Goal: Check status: Check status

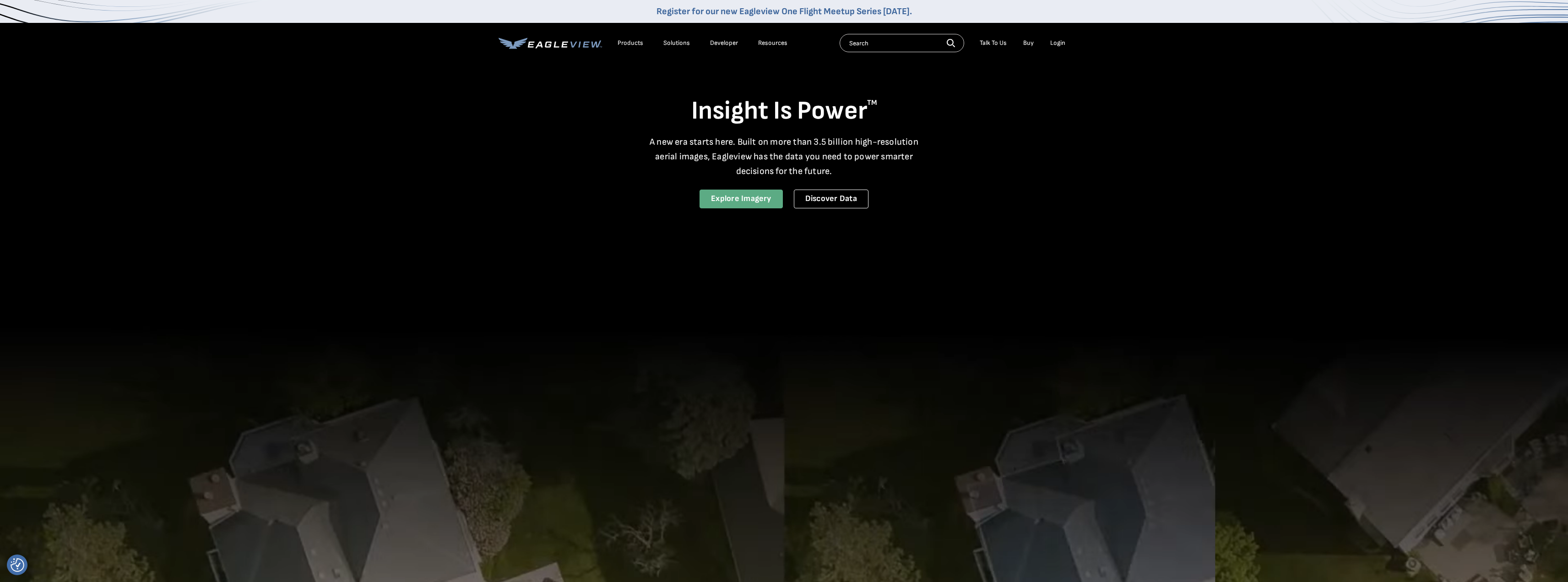
click at [751, 199] on link "Explore Imagery" at bounding box center [741, 199] width 83 height 19
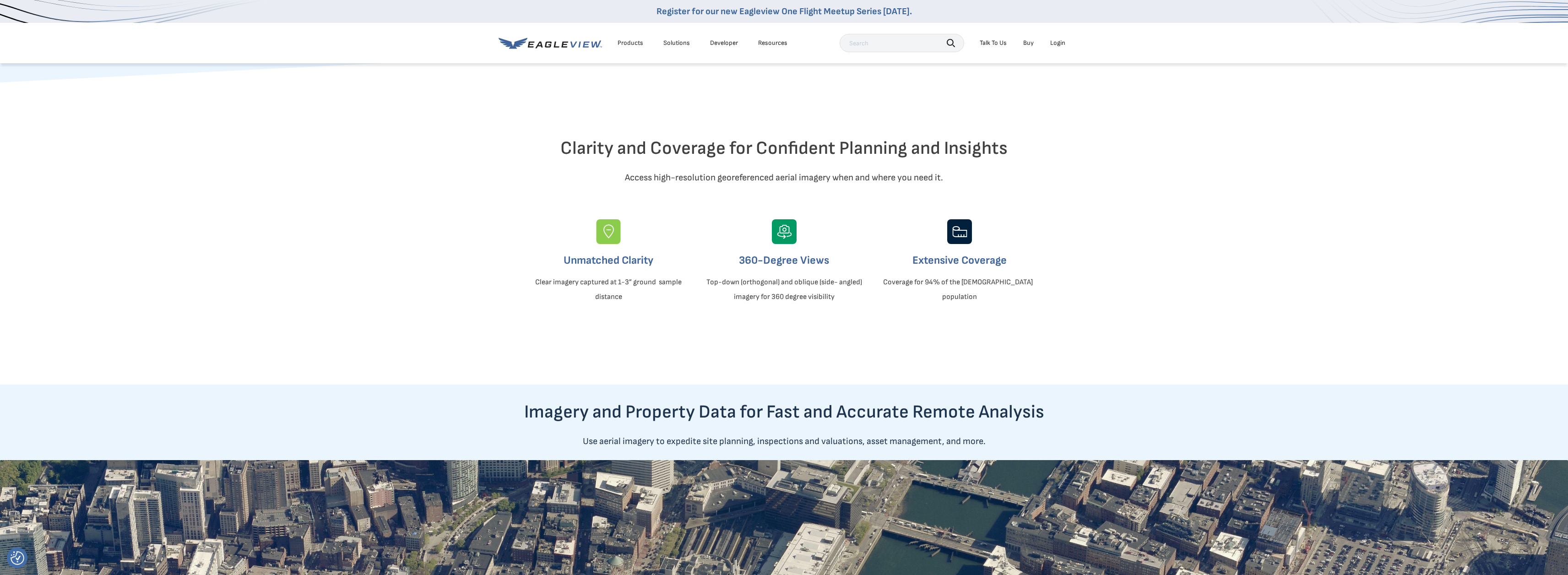
scroll to position [46, 0]
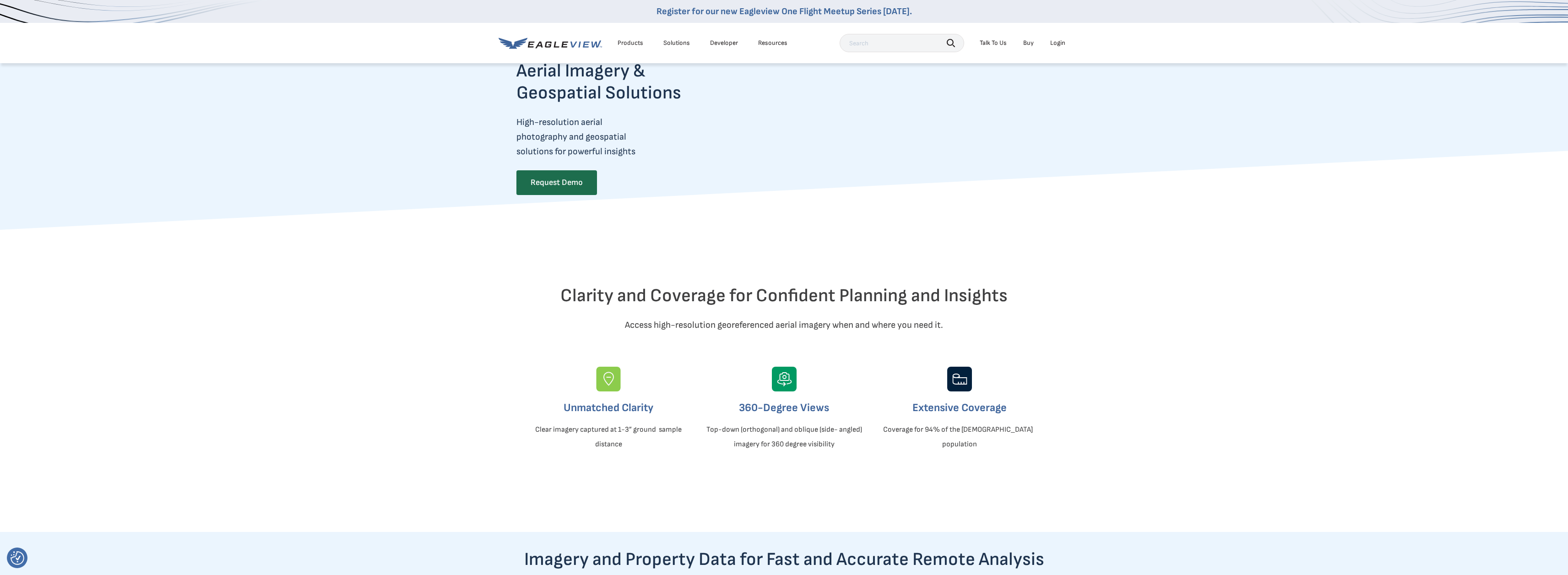
click at [1053, 40] on div "Login" at bounding box center [1058, 43] width 15 height 8
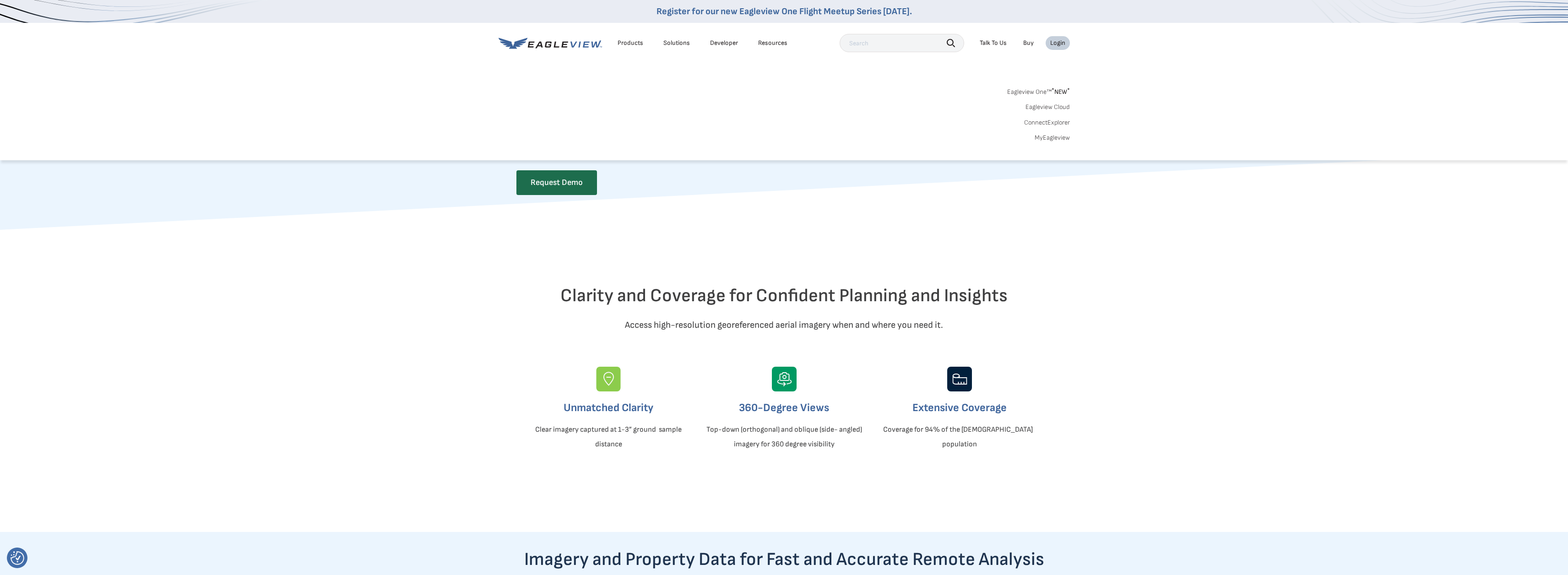
click at [1055, 138] on link "MyEagleview" at bounding box center [1052, 137] width 35 height 8
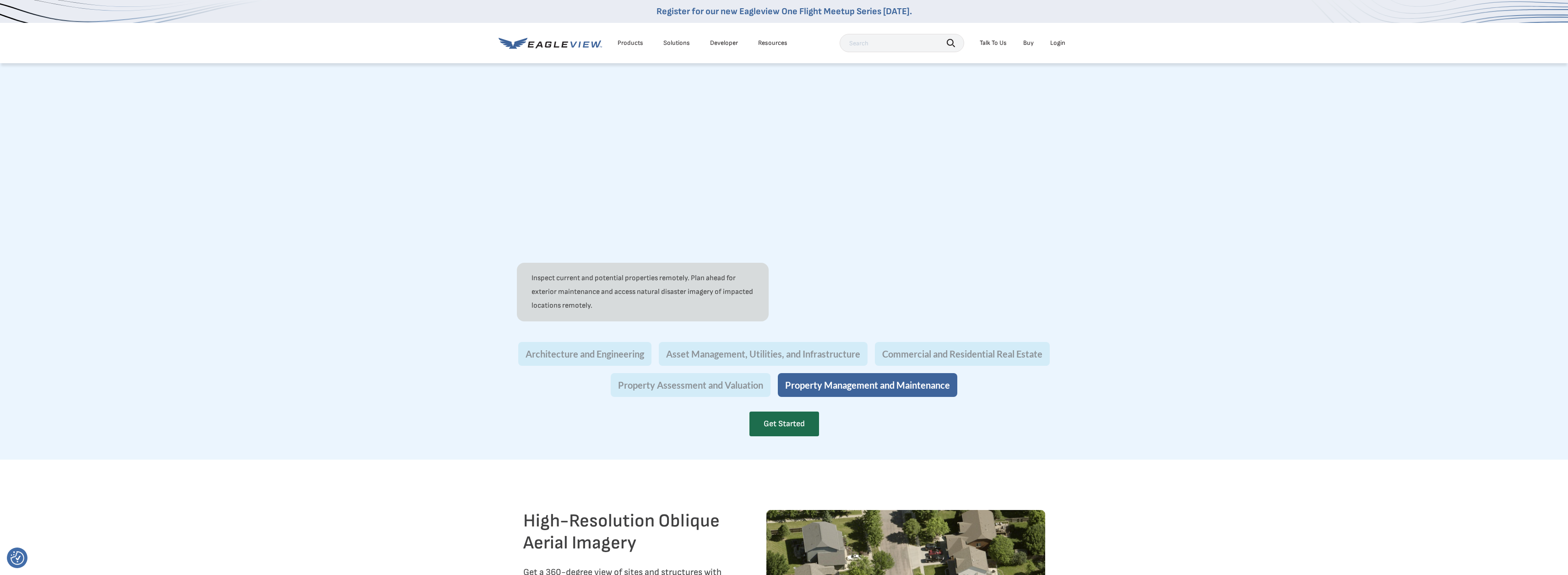
scroll to position [549, 0]
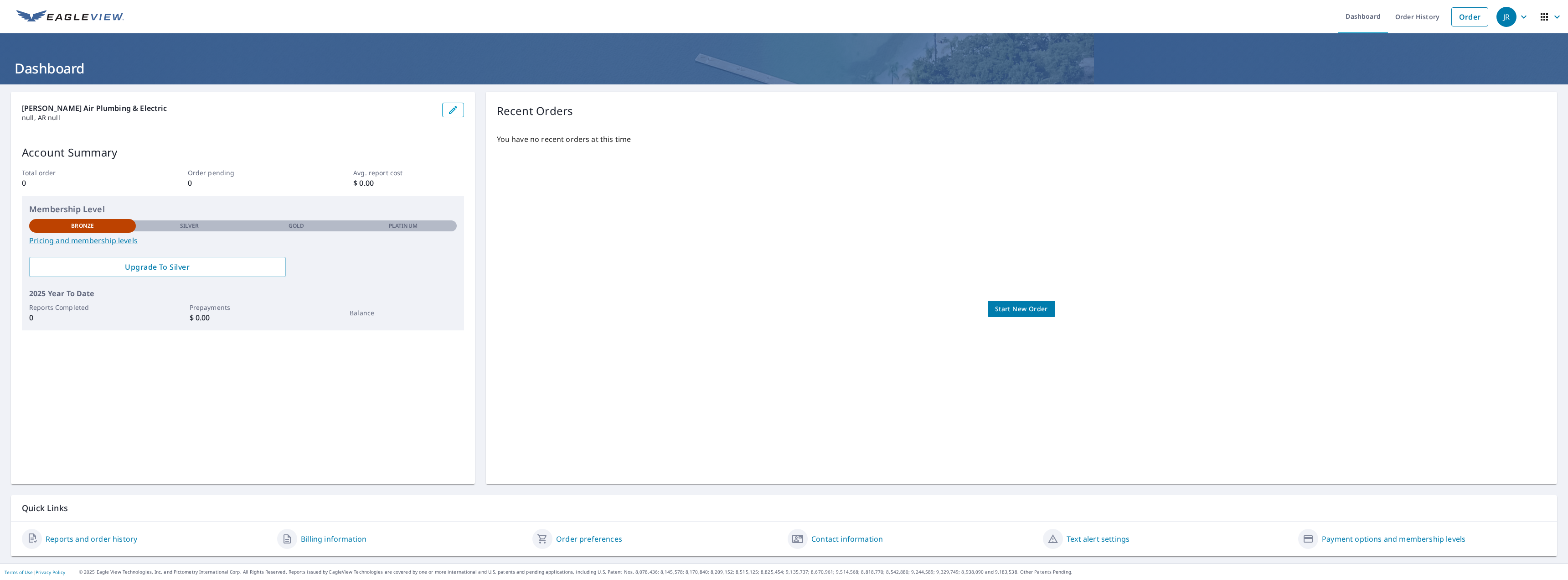
click at [194, 319] on p "$ 0.00" at bounding box center [243, 318] width 107 height 11
click at [226, 318] on p "$ 0.00" at bounding box center [243, 318] width 107 height 11
click at [209, 305] on p "Prepayments" at bounding box center [243, 307] width 107 height 9
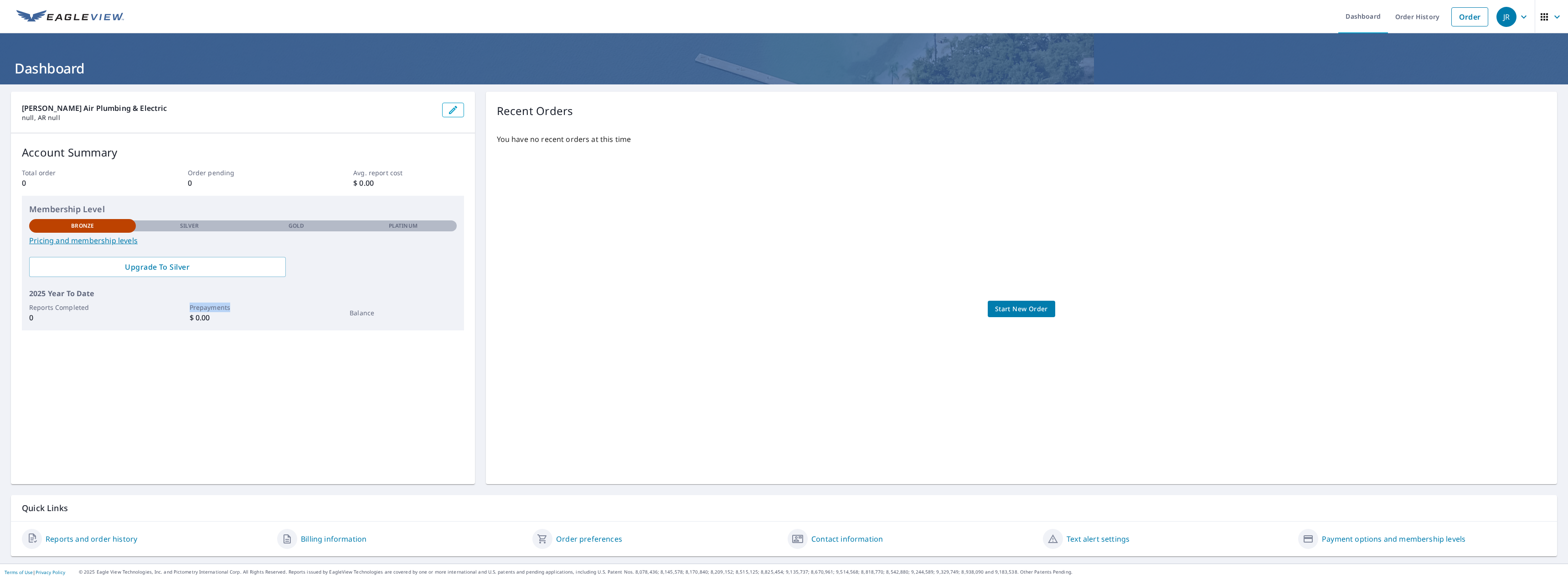
click at [209, 305] on p "Prepayments" at bounding box center [243, 307] width 107 height 9
click at [206, 323] on div "Membership Level Bronze Silver Gold Platinum Bronze Pricing and membership leve…" at bounding box center [243, 263] width 442 height 135
click at [201, 317] on p "$ 0.00" at bounding box center [243, 318] width 107 height 11
click at [202, 310] on p "Prepayments" at bounding box center [243, 307] width 107 height 9
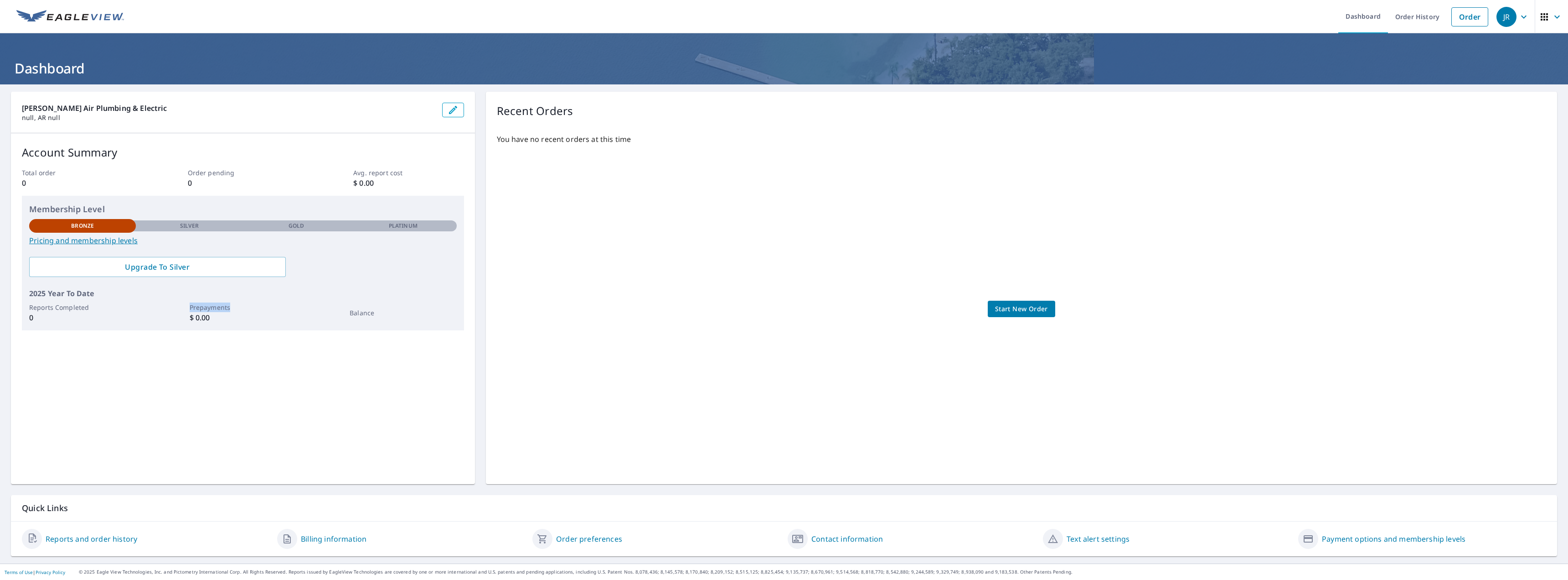
click at [202, 310] on p "Prepayments" at bounding box center [243, 307] width 107 height 9
click at [201, 321] on p "$ 0.00" at bounding box center [243, 318] width 107 height 11
click at [204, 308] on p "Prepayments" at bounding box center [243, 307] width 107 height 9
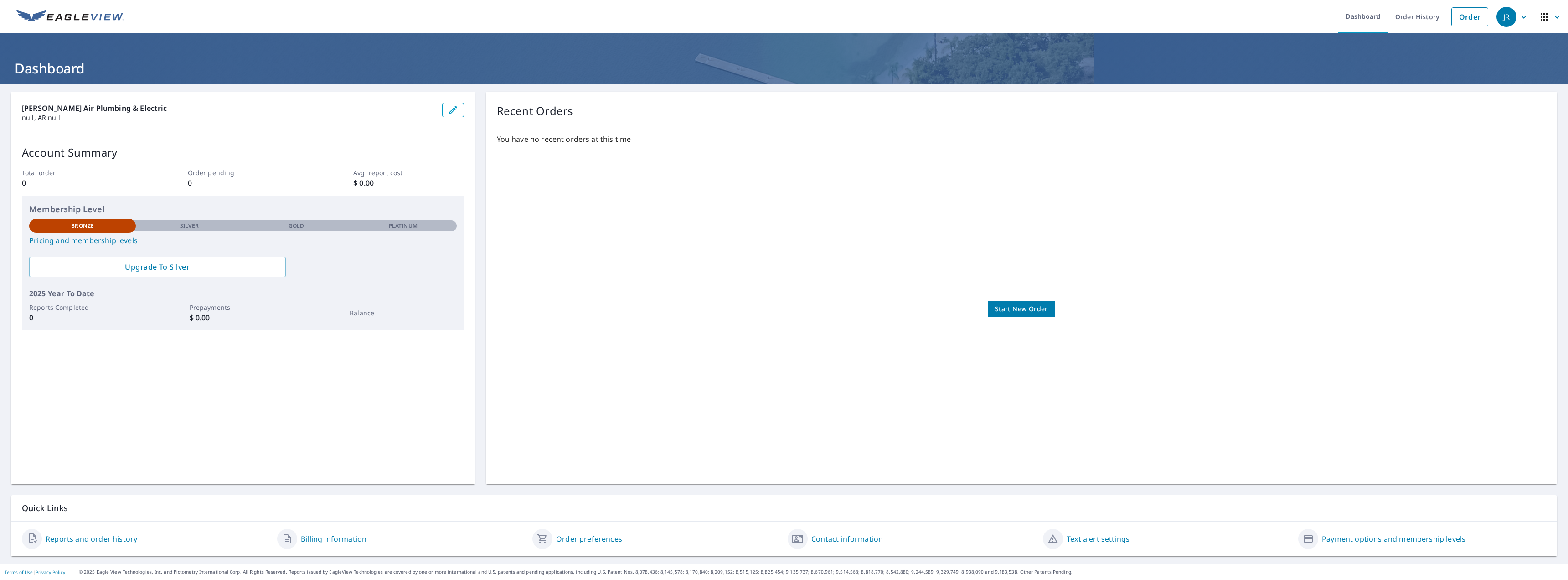
click at [203, 318] on p "$ 0.00" at bounding box center [243, 318] width 107 height 11
click at [76, 307] on p "Reports Completed" at bounding box center [82, 307] width 107 height 9
click at [349, 316] on p "Balance" at bounding box center [402, 312] width 107 height 9
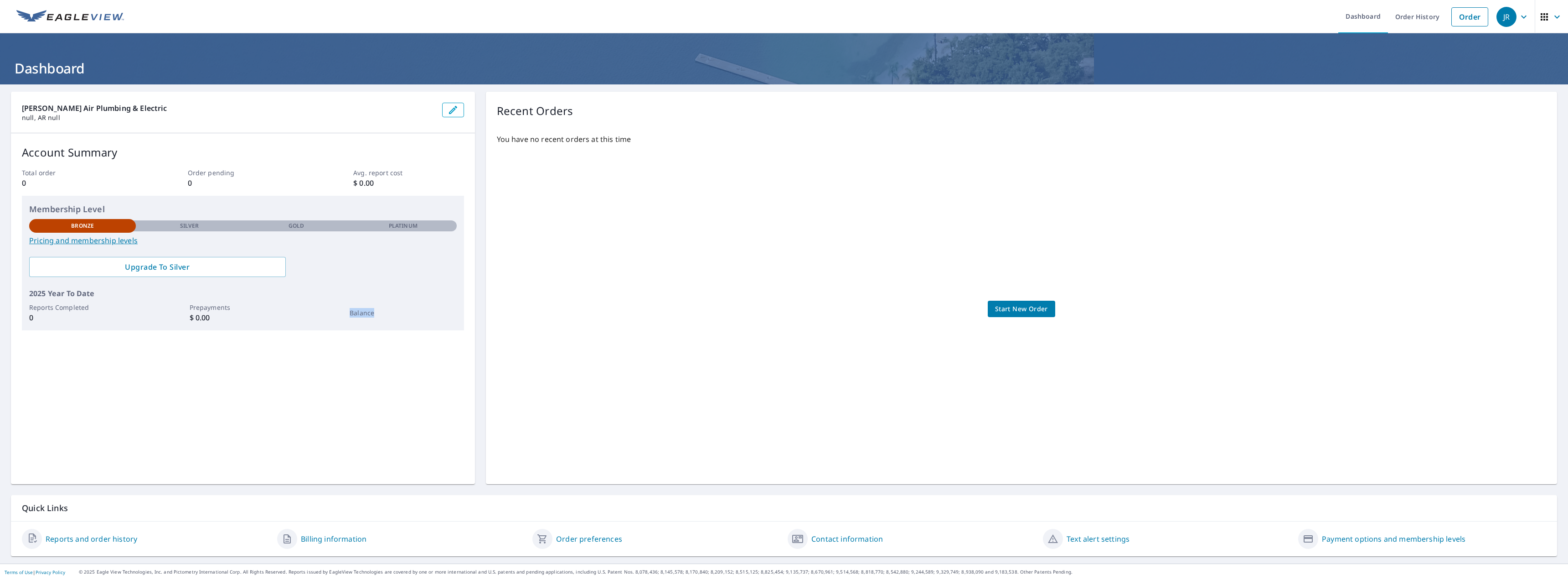
click at [349, 316] on p "Balance" at bounding box center [402, 312] width 107 height 9
click at [327, 283] on div "Membership Level Bronze Silver Gold Platinum Bronze Pricing and membership leve…" at bounding box center [243, 263] width 442 height 135
click at [183, 182] on div "Total order 0 Order pending 0 Avg. report cost $ 0.00" at bounding box center [243, 178] width 442 height 21
click at [224, 172] on p "Order pending" at bounding box center [243, 172] width 110 height 9
drag, startPoint x: 241, startPoint y: 173, endPoint x: 185, endPoint y: 170, distance: 56.1
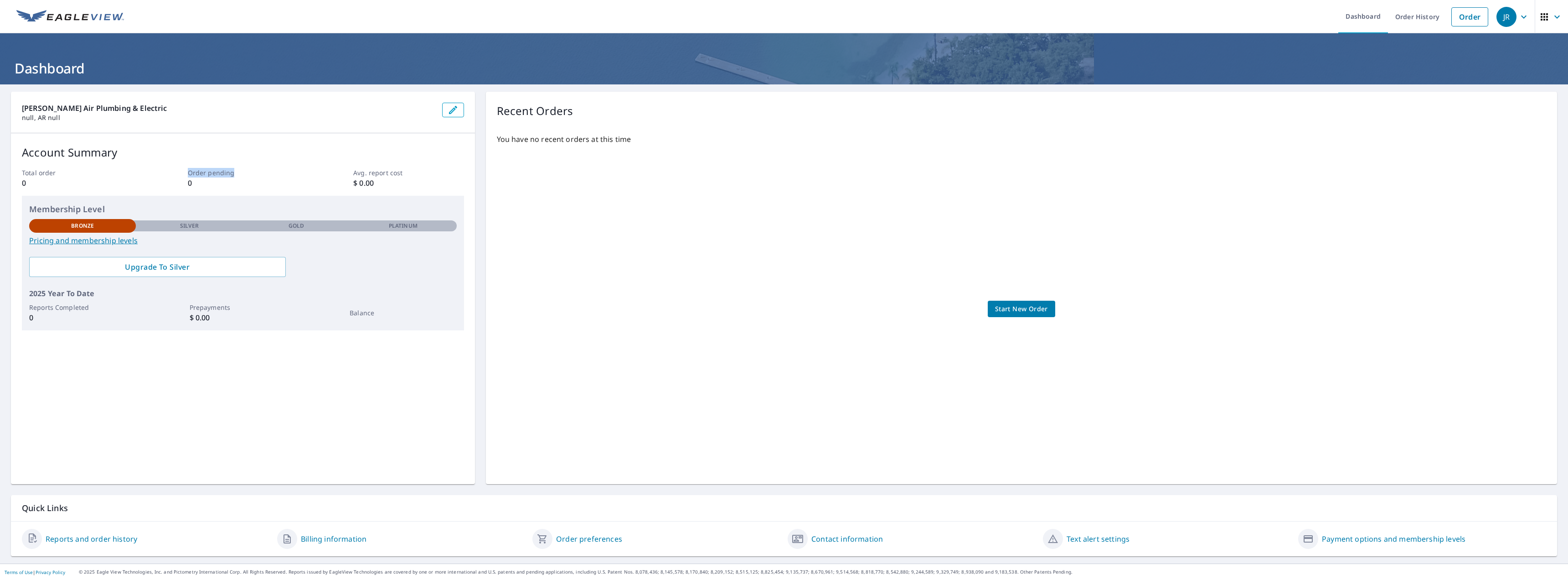
click at [185, 170] on div "Total order 0 Order pending 0 Avg. report cost $ 0.00" at bounding box center [243, 178] width 442 height 21
click at [84, 172] on p "Total order" at bounding box center [77, 172] width 110 height 9
click at [54, 154] on p "Account Summary" at bounding box center [243, 152] width 442 height 16
click at [74, 155] on p "Account Summary" at bounding box center [243, 152] width 442 height 16
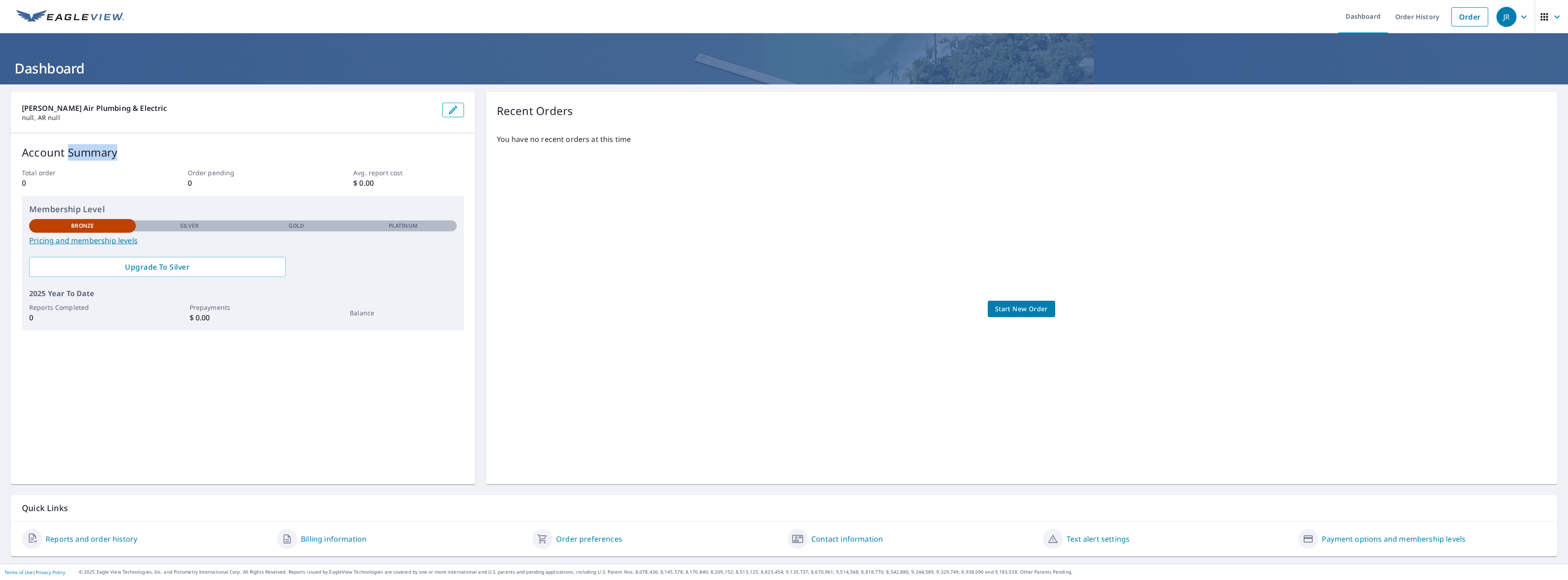
click at [74, 155] on p "Account Summary" at bounding box center [243, 152] width 442 height 16
click at [48, 155] on p "Account Summary" at bounding box center [243, 152] width 442 height 16
click at [82, 156] on p "Account Summary" at bounding box center [243, 152] width 442 height 16
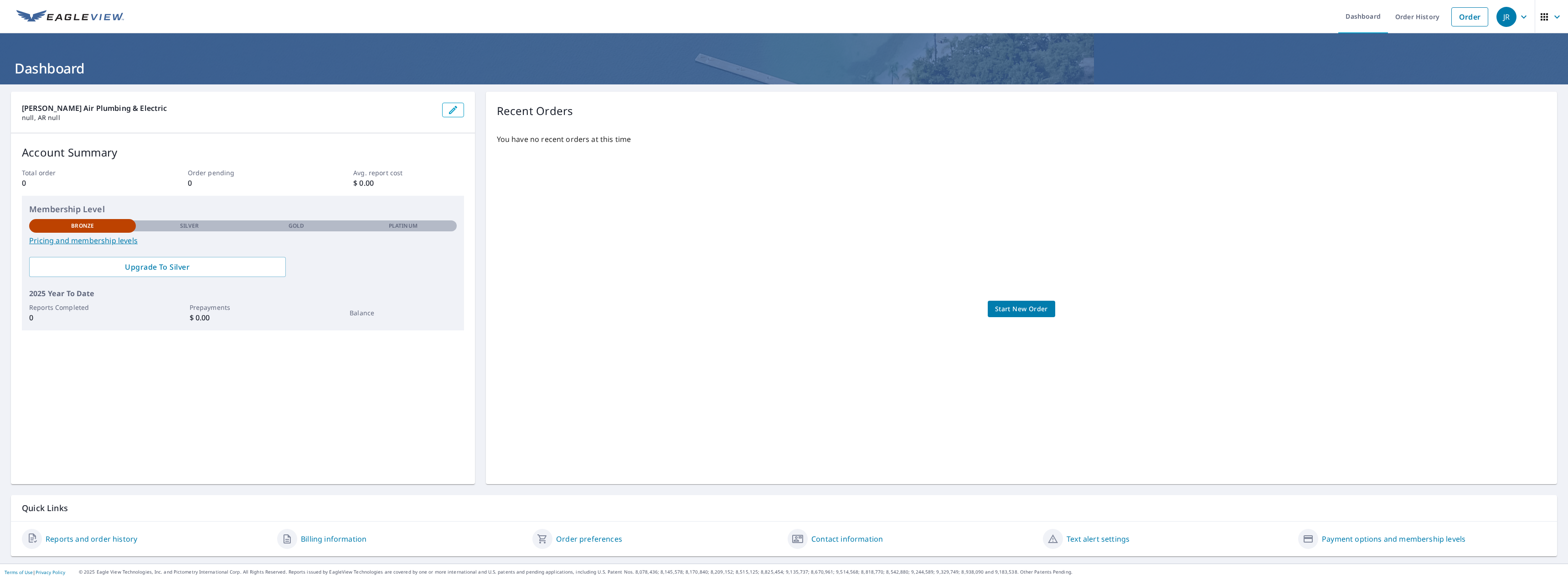
click at [54, 109] on p "Paschal Air Plumbing & Electric" at bounding box center [228, 108] width 413 height 11
click at [75, 111] on p "Paschal Air Plumbing & Electric" at bounding box center [228, 108] width 413 height 11
click at [118, 107] on p "Paschal Air Plumbing & Electric" at bounding box center [228, 108] width 413 height 11
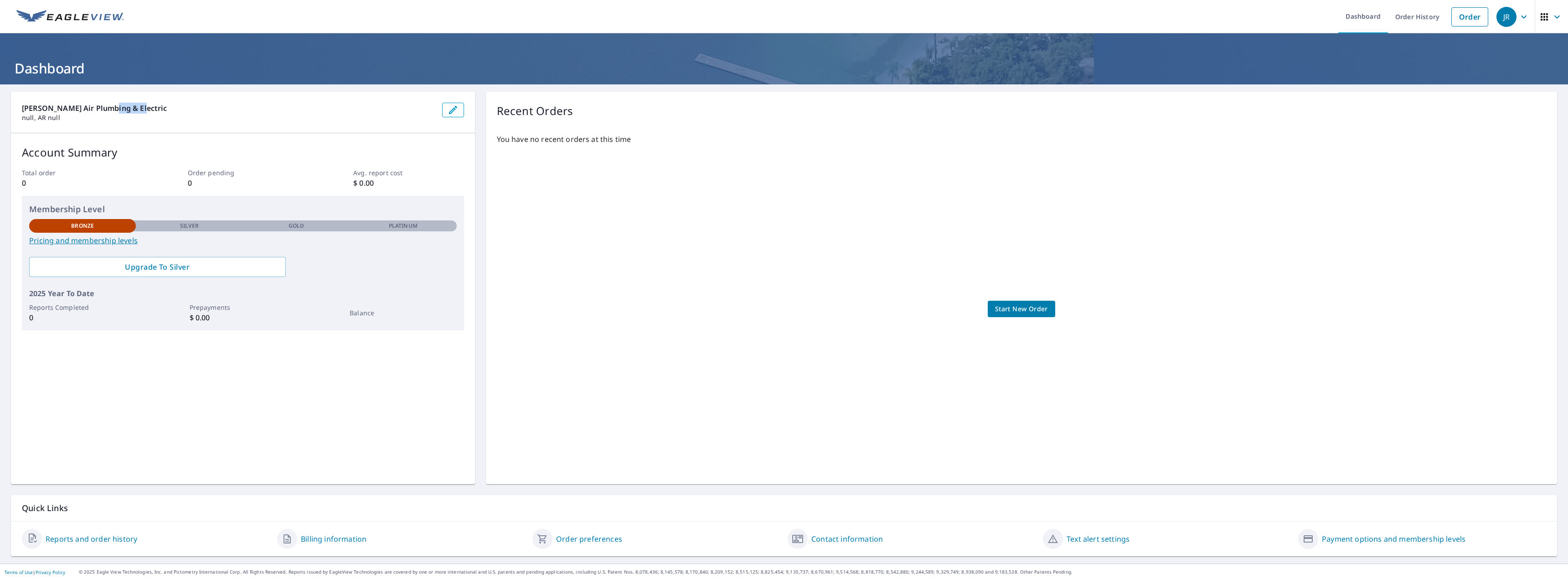
click at [118, 107] on p "Paschal Air Plumbing & Electric" at bounding box center [228, 108] width 413 height 11
click at [29, 110] on p "Paschal Air Plumbing & Electric" at bounding box center [228, 108] width 413 height 11
click at [47, 119] on p "null, AR null" at bounding box center [228, 117] width 413 height 8
click at [69, 110] on p "Paschal Air Plumbing & Electric" at bounding box center [228, 108] width 413 height 11
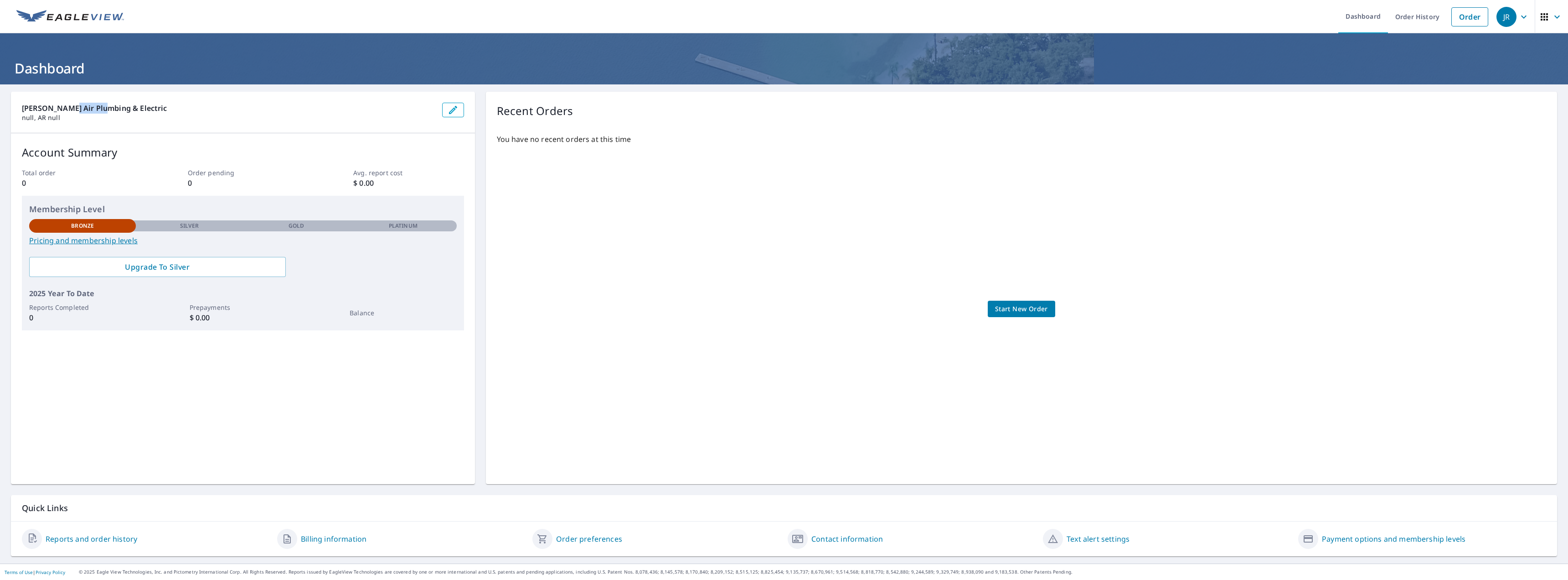
click at [69, 110] on p "Paschal Air Plumbing & Electric" at bounding box center [228, 108] width 413 height 11
click at [120, 129] on div "Paschal Air Plumbing & Electric null, AR null" at bounding box center [243, 112] width 464 height 41
